Goal: Transaction & Acquisition: Purchase product/service

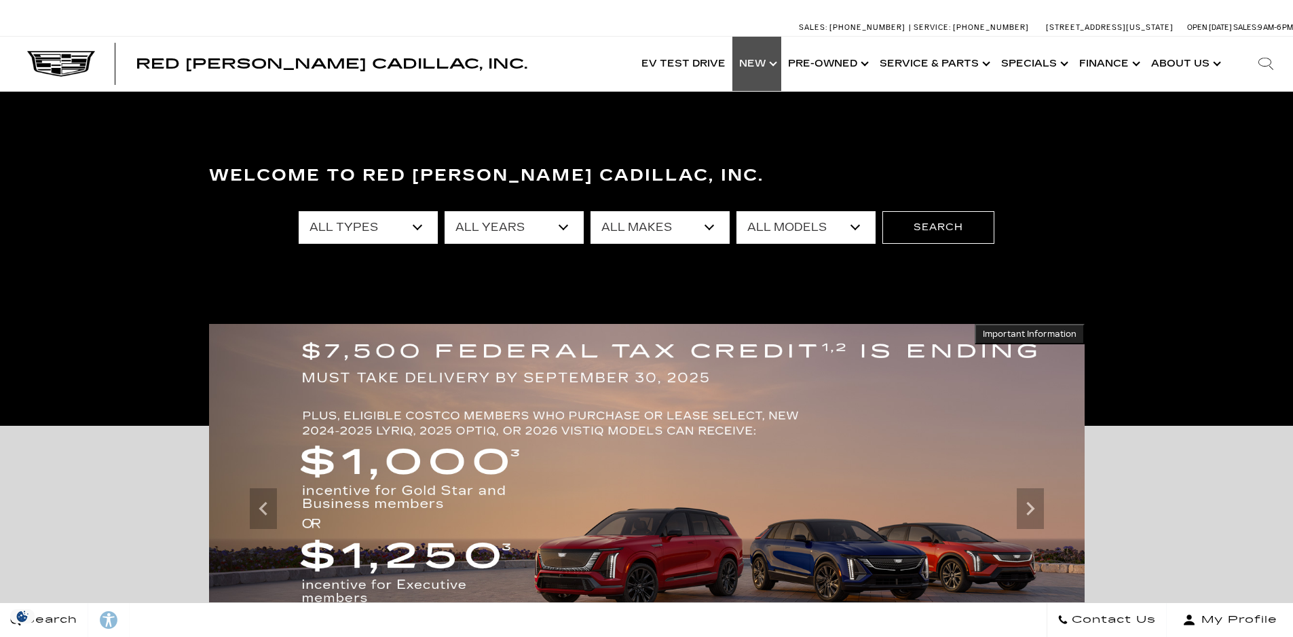
click at [764, 61] on link "Show New" at bounding box center [756, 64] width 49 height 54
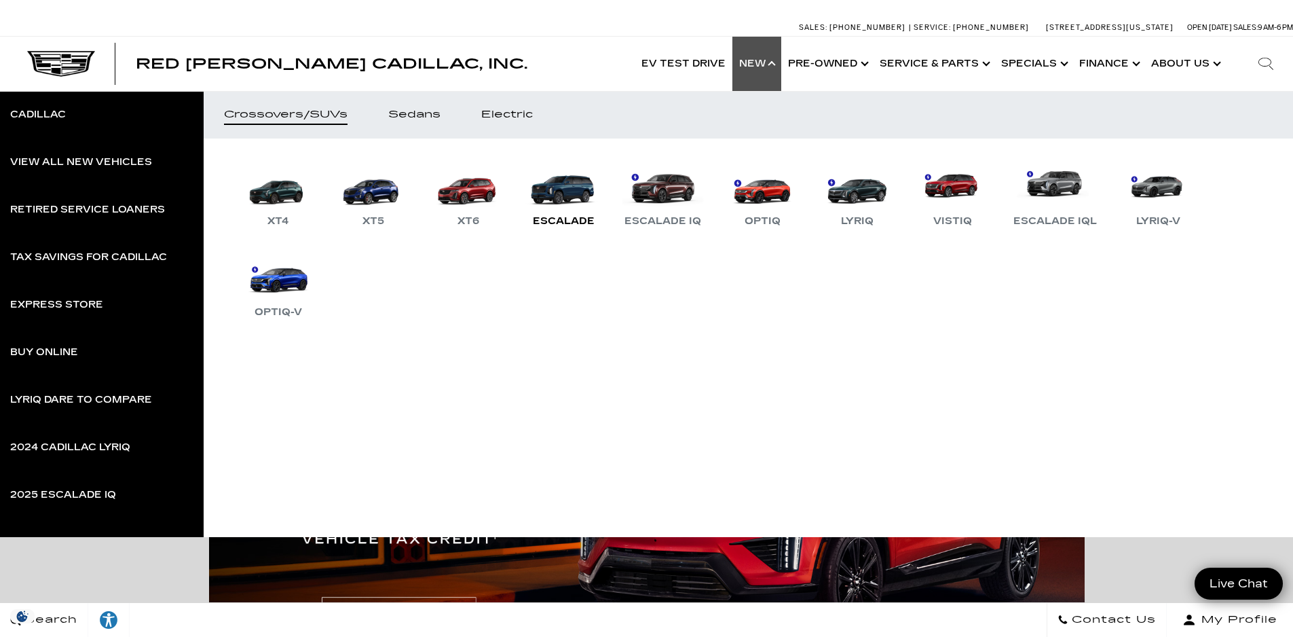
click at [556, 198] on link "Escalade" at bounding box center [563, 194] width 81 height 71
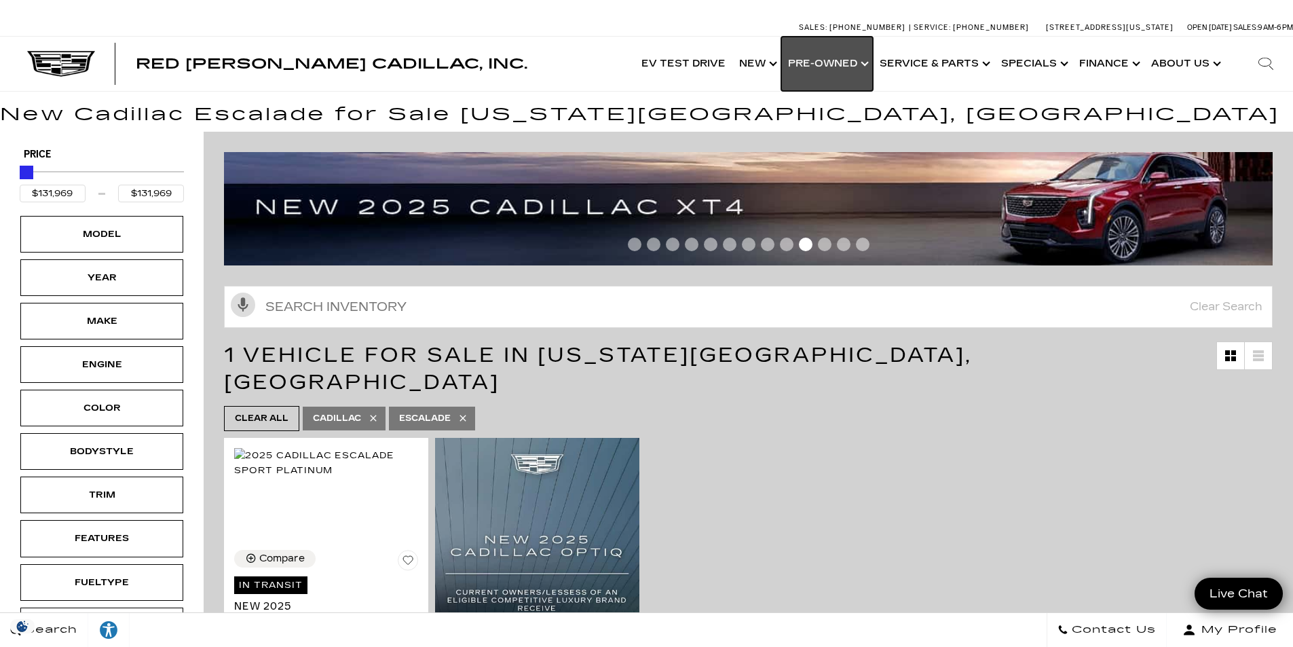
click at [840, 63] on link "Show Pre-Owned" at bounding box center [827, 64] width 92 height 54
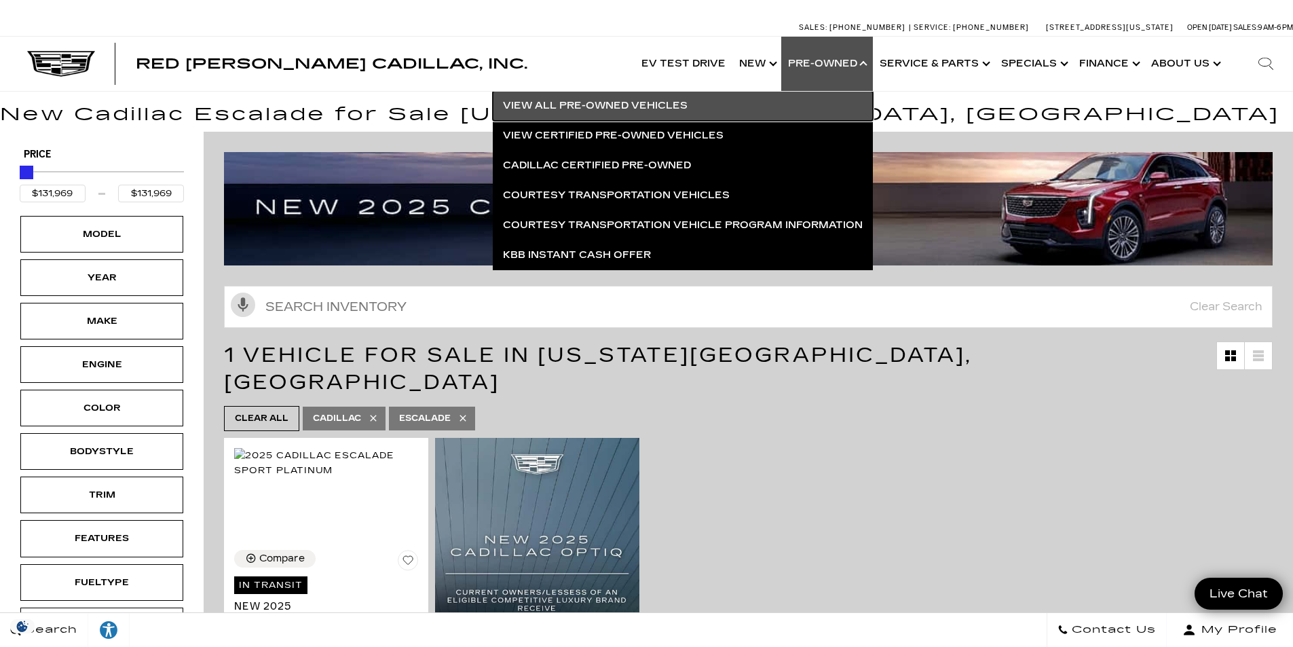
click at [609, 106] on link "View All Pre-Owned Vehicles" at bounding box center [683, 106] width 380 height 30
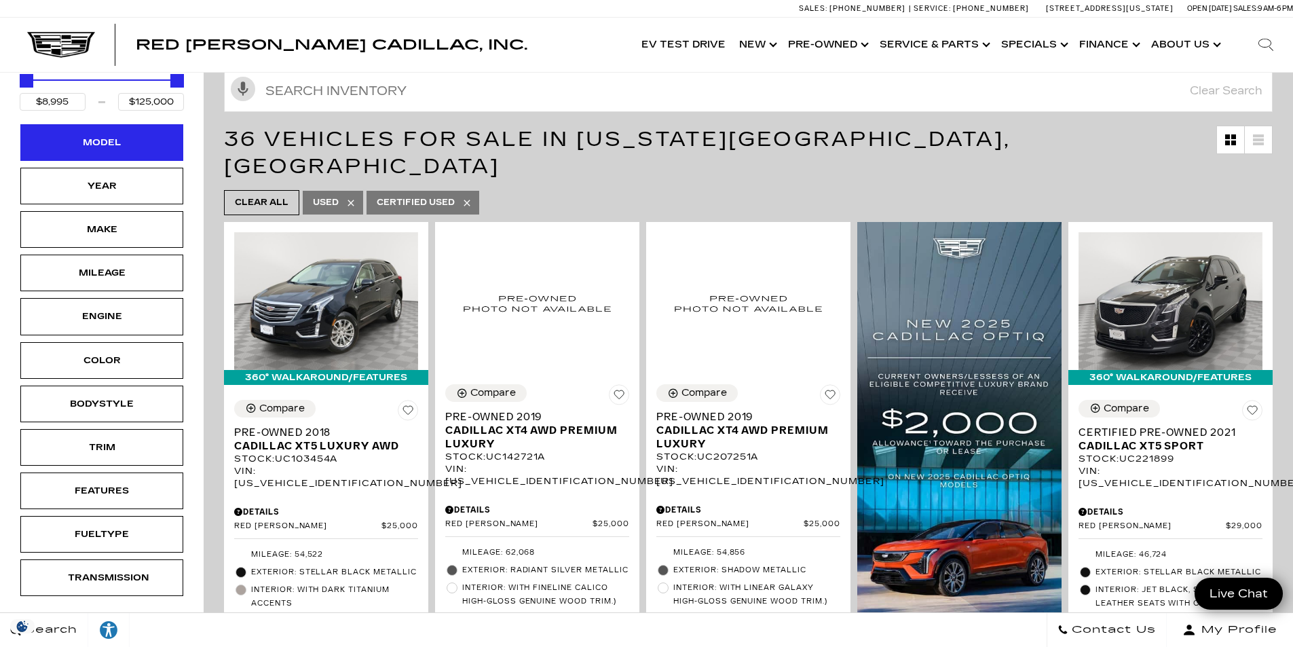
scroll to position [68, 0]
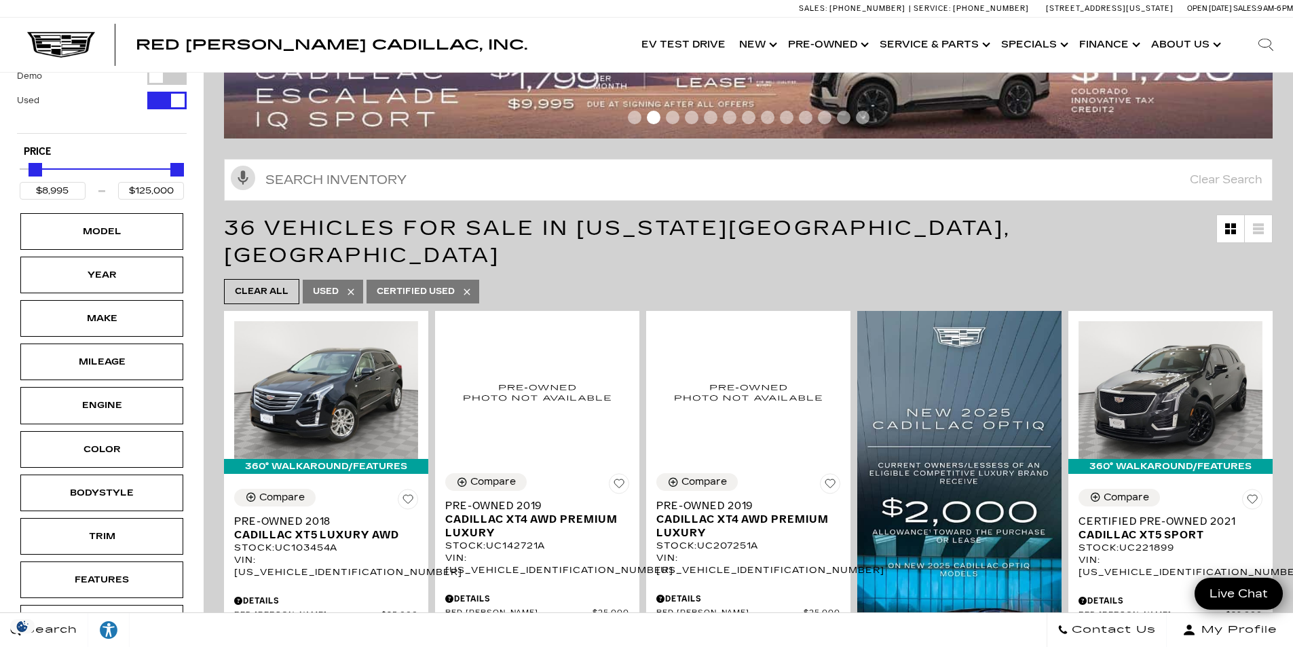
type input "$15,995"
type input "$124,995"
type input "$58,495"
drag, startPoint x: 35, startPoint y: 171, endPoint x: 90, endPoint y: 171, distance: 55.0
click at [90, 171] on div "Price" at bounding box center [102, 170] width 164 height 24
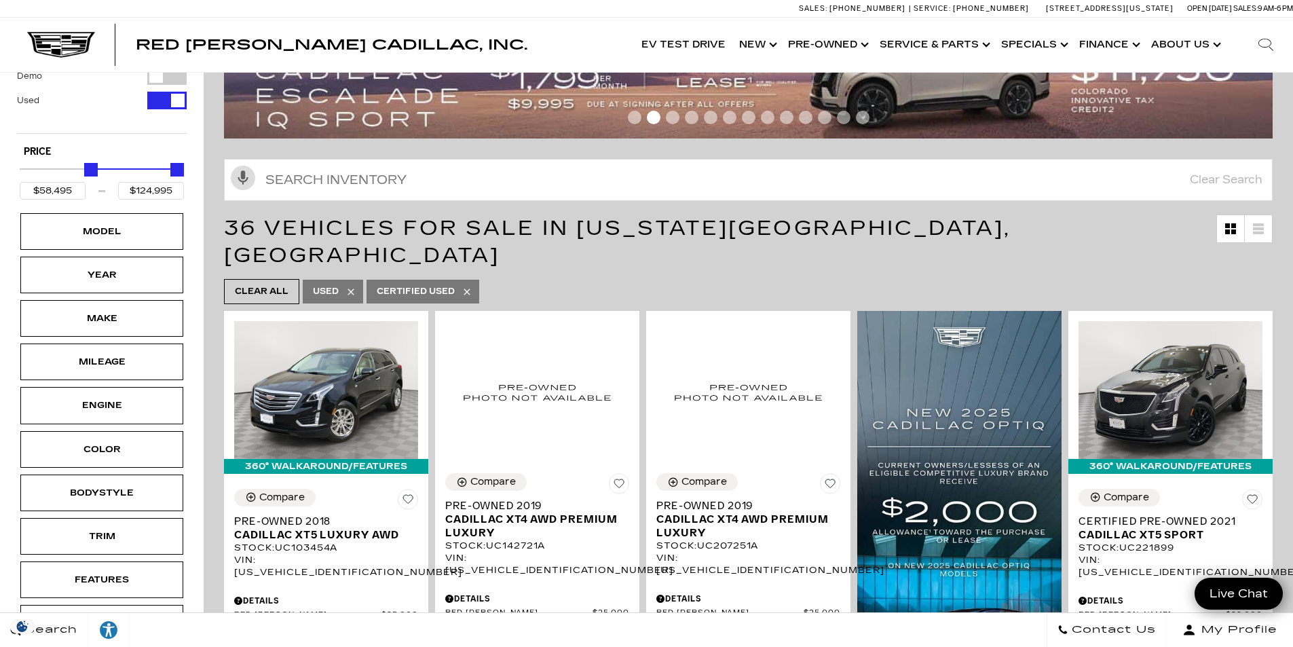
type input "$124,995"
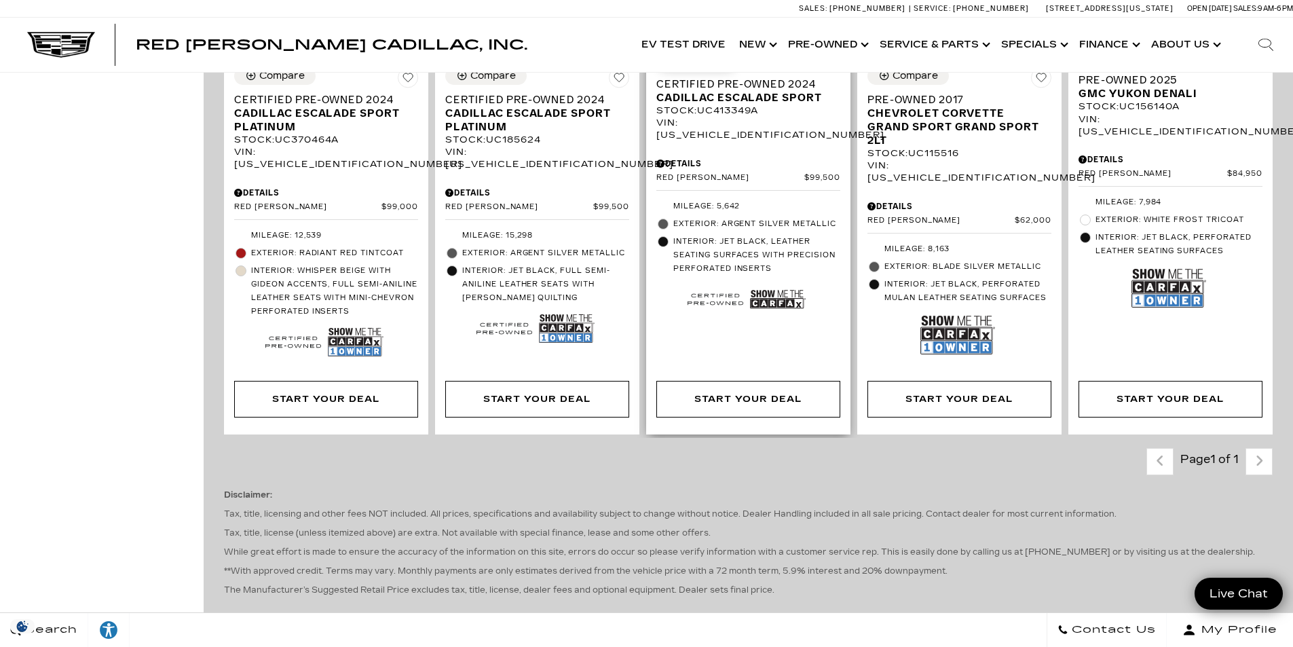
scroll to position [1086, 0]
